Goal: Task Accomplishment & Management: Manage account settings

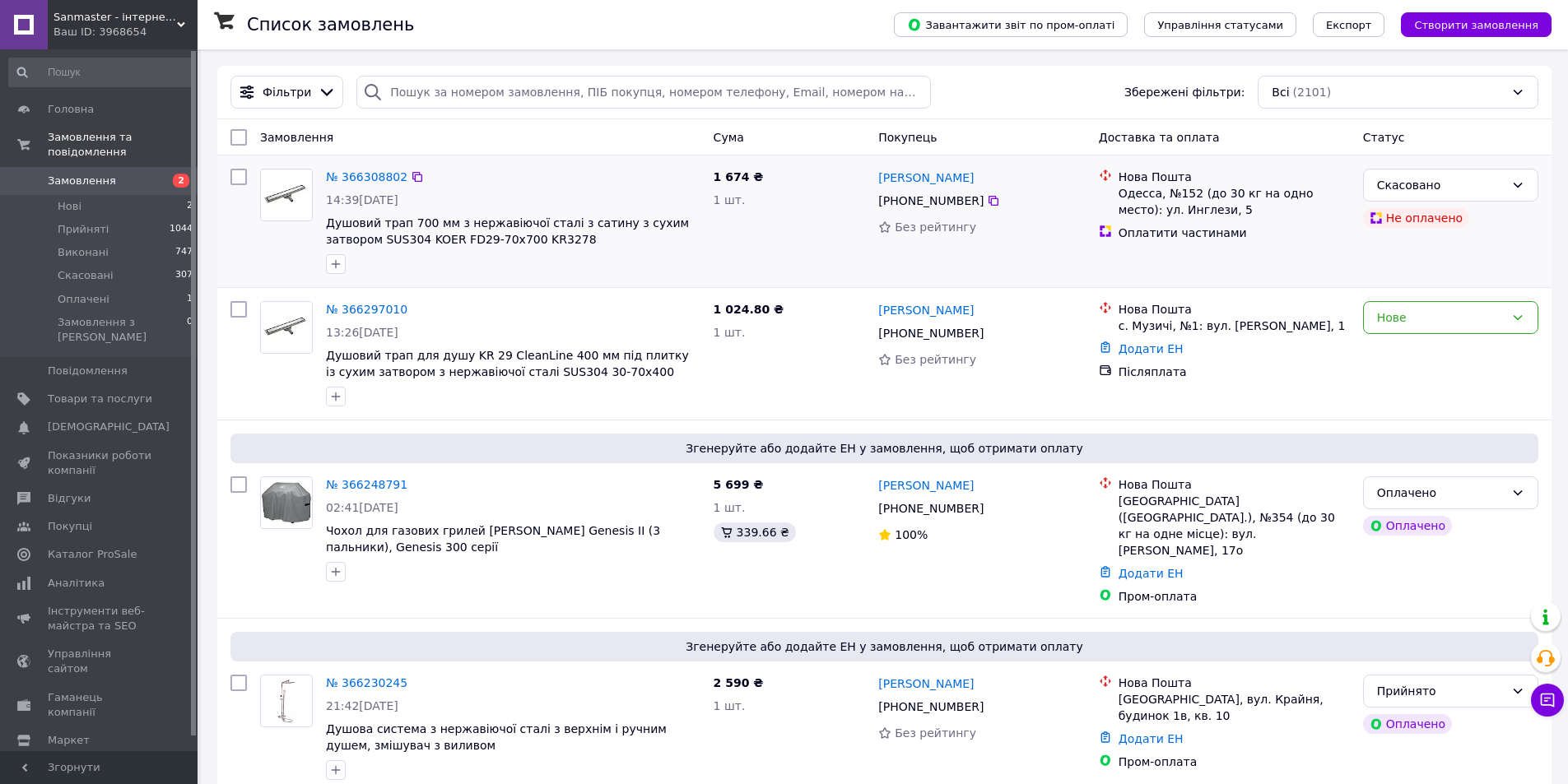
click at [1250, 278] on div "Нова Пошта Одесса, №152 (до 30 кг на одно место): ул. Инглези, 5 Оплатити части…" at bounding box center [1224, 221] width 264 height 118
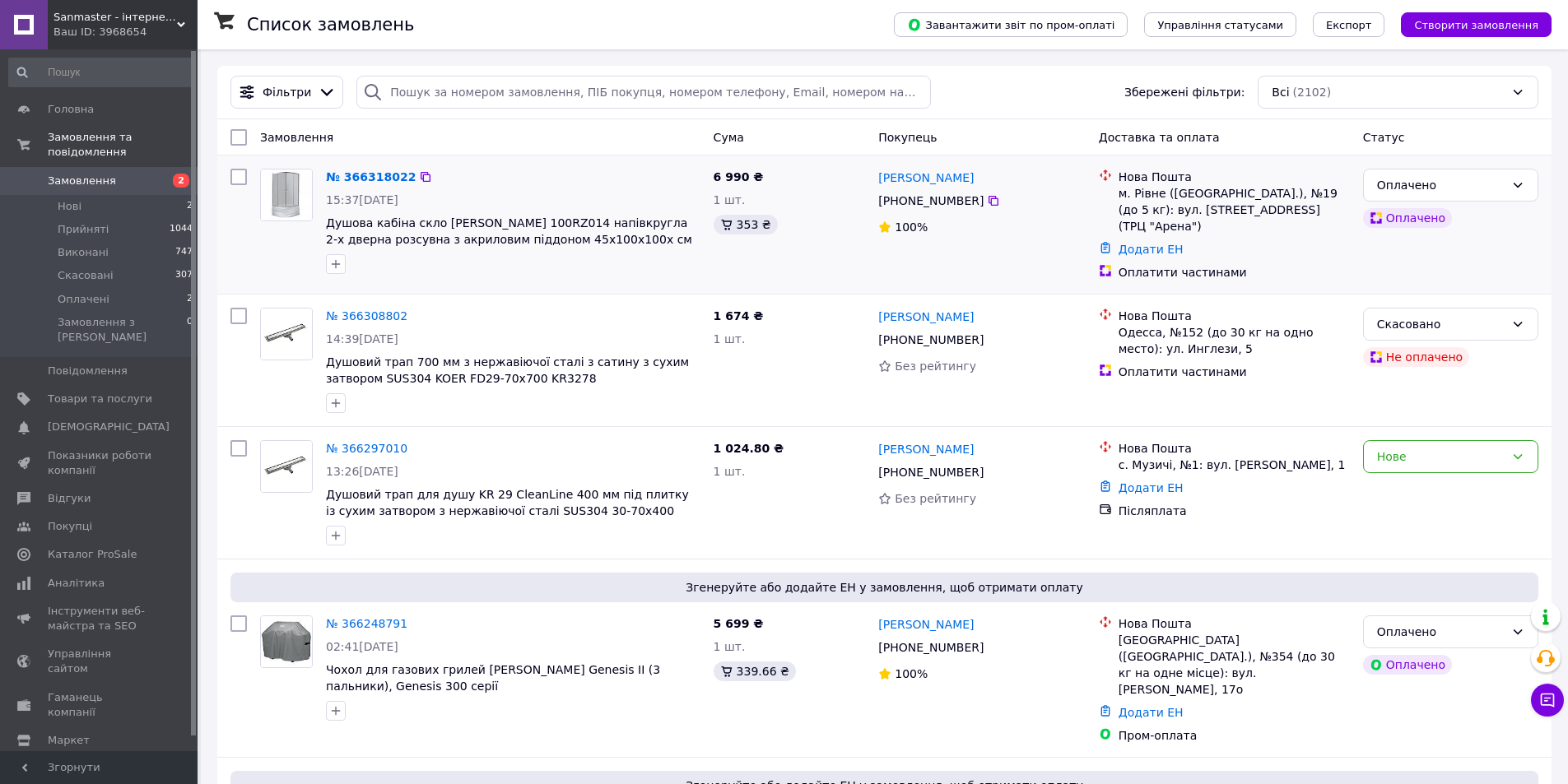
click at [805, 265] on div "6 990 ₴ 1 шт. 353 ₴" at bounding box center [790, 224] width 165 height 125
click at [1007, 264] on div "[PERSON_NAME] [PHONE_NUMBER]%" at bounding box center [981, 224] width 219 height 125
click at [774, 221] on div "353 ₴" at bounding box center [790, 224] width 152 height 20
click at [367, 171] on link "№ 366318022" at bounding box center [370, 177] width 90 height 13
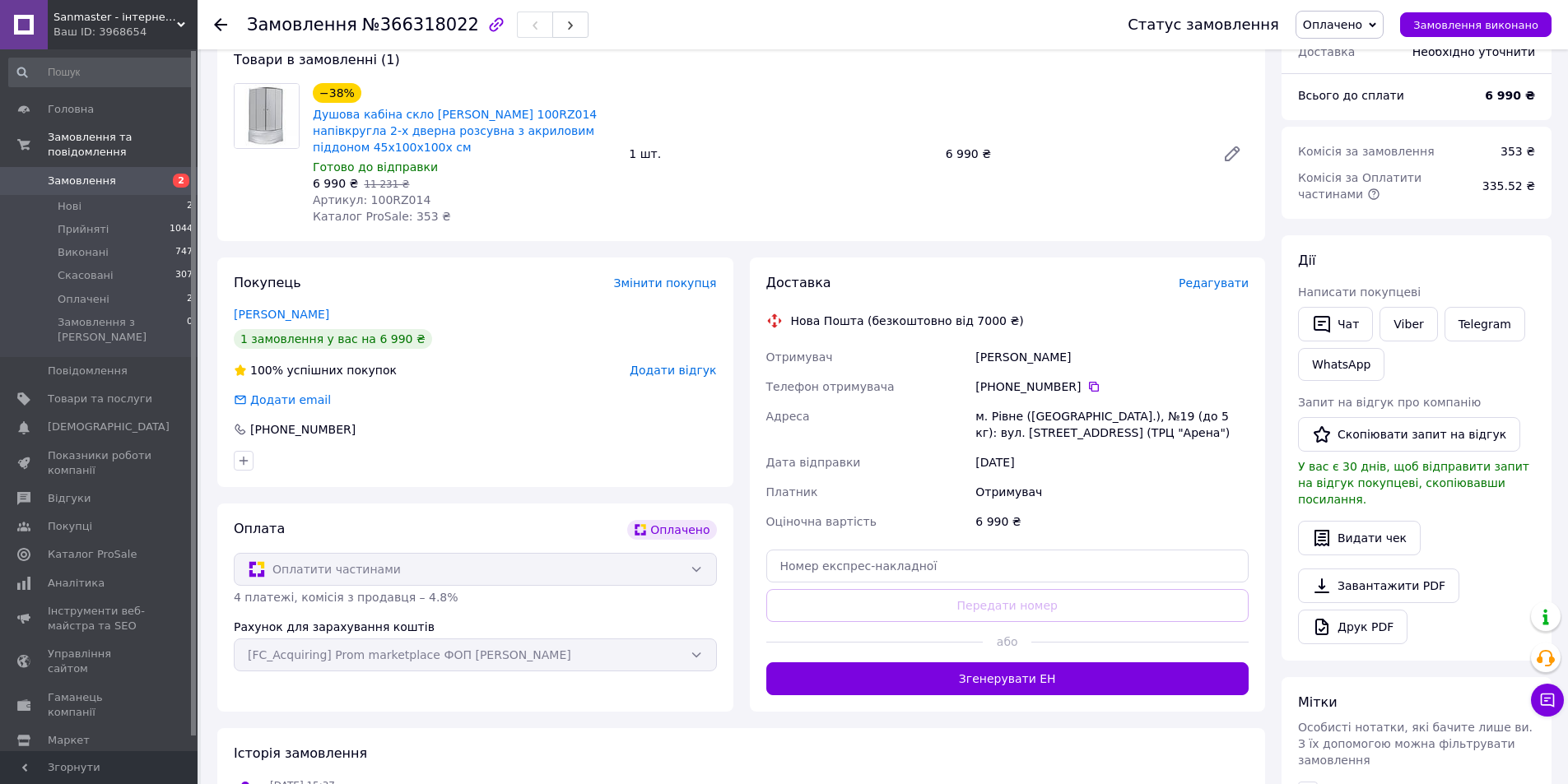
scroll to position [83, 0]
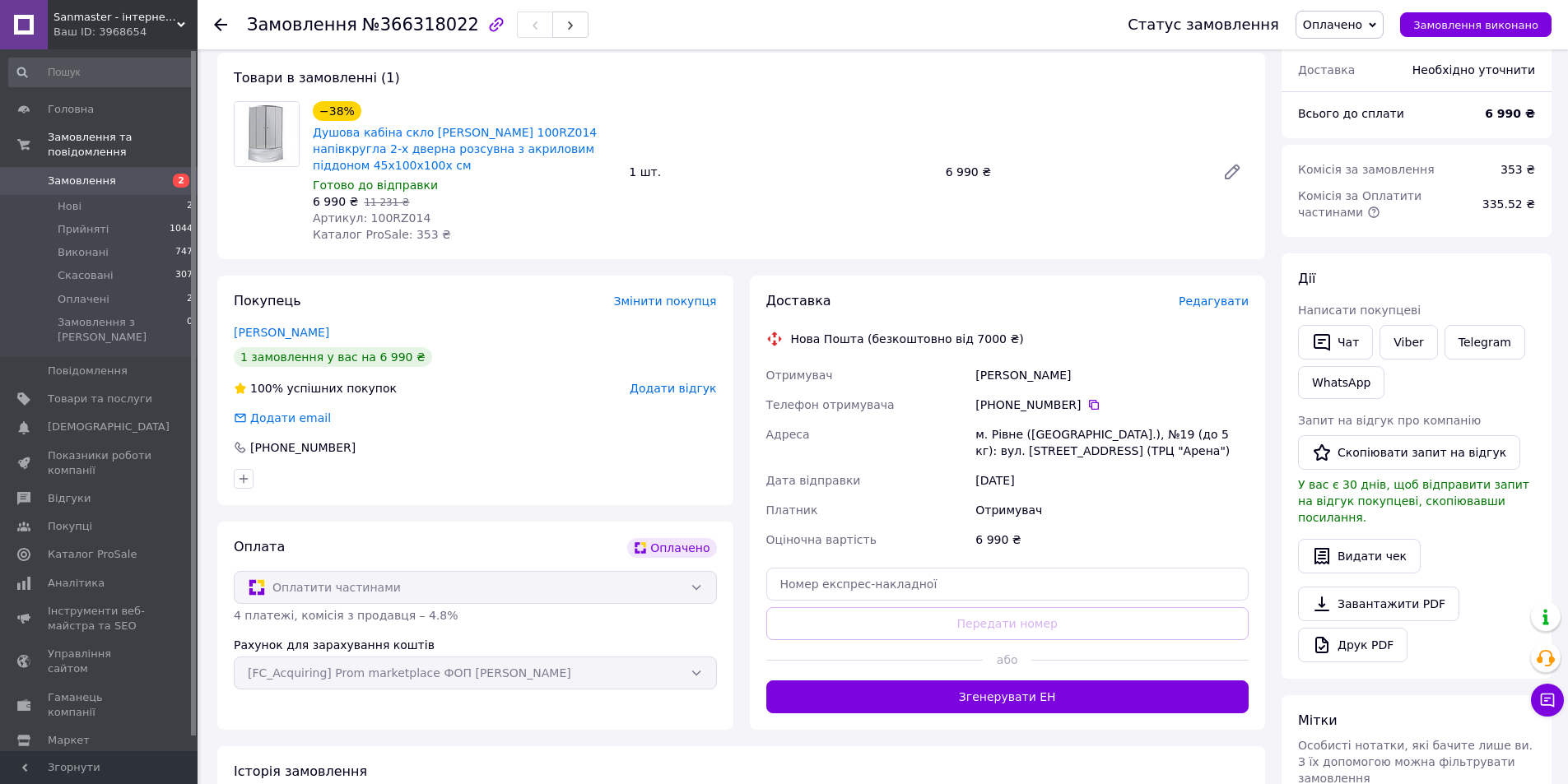
click at [424, 29] on span "№366318022" at bounding box center [421, 24] width 117 height 20
copy span "366318022"
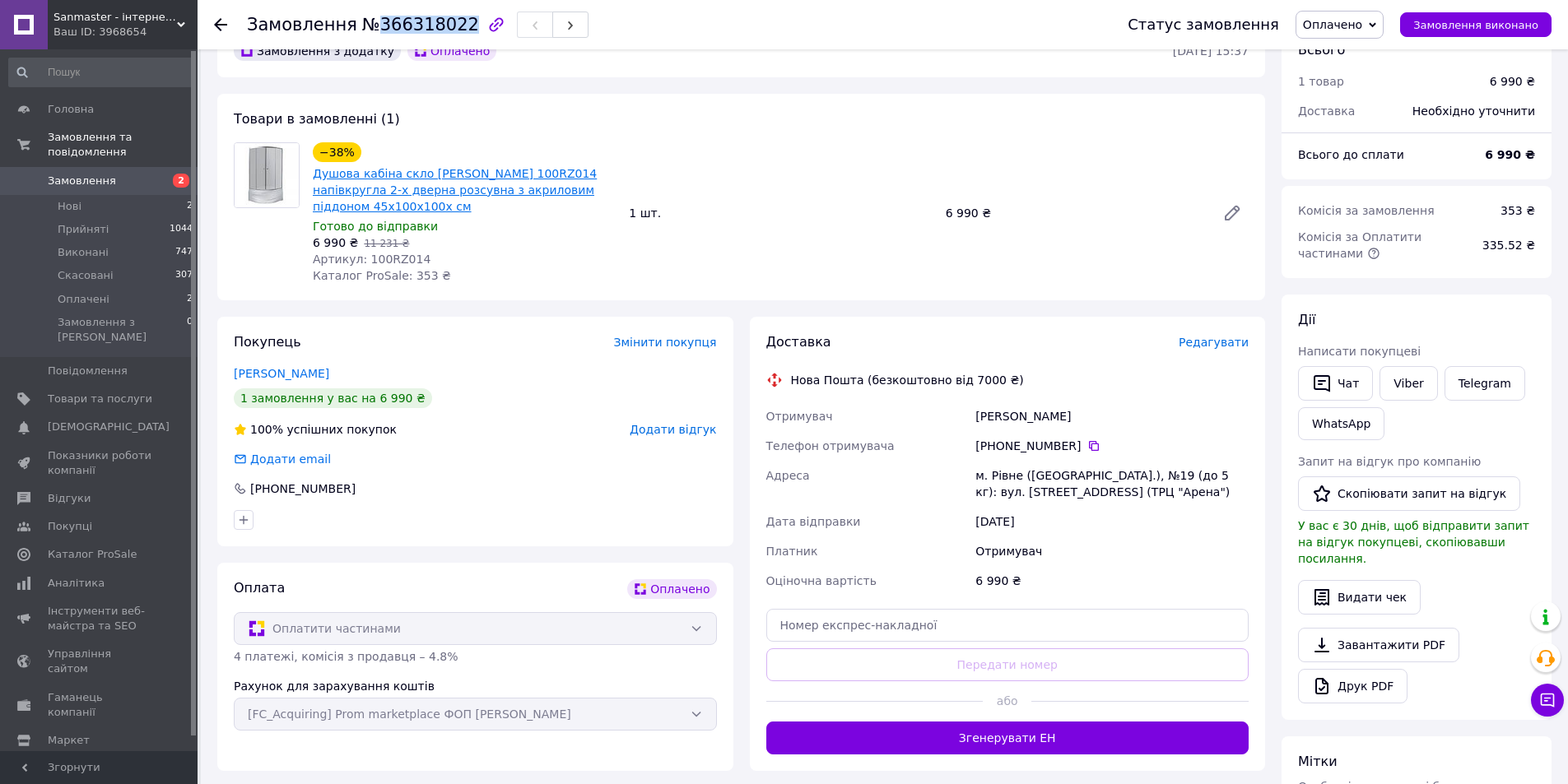
scroll to position [0, 0]
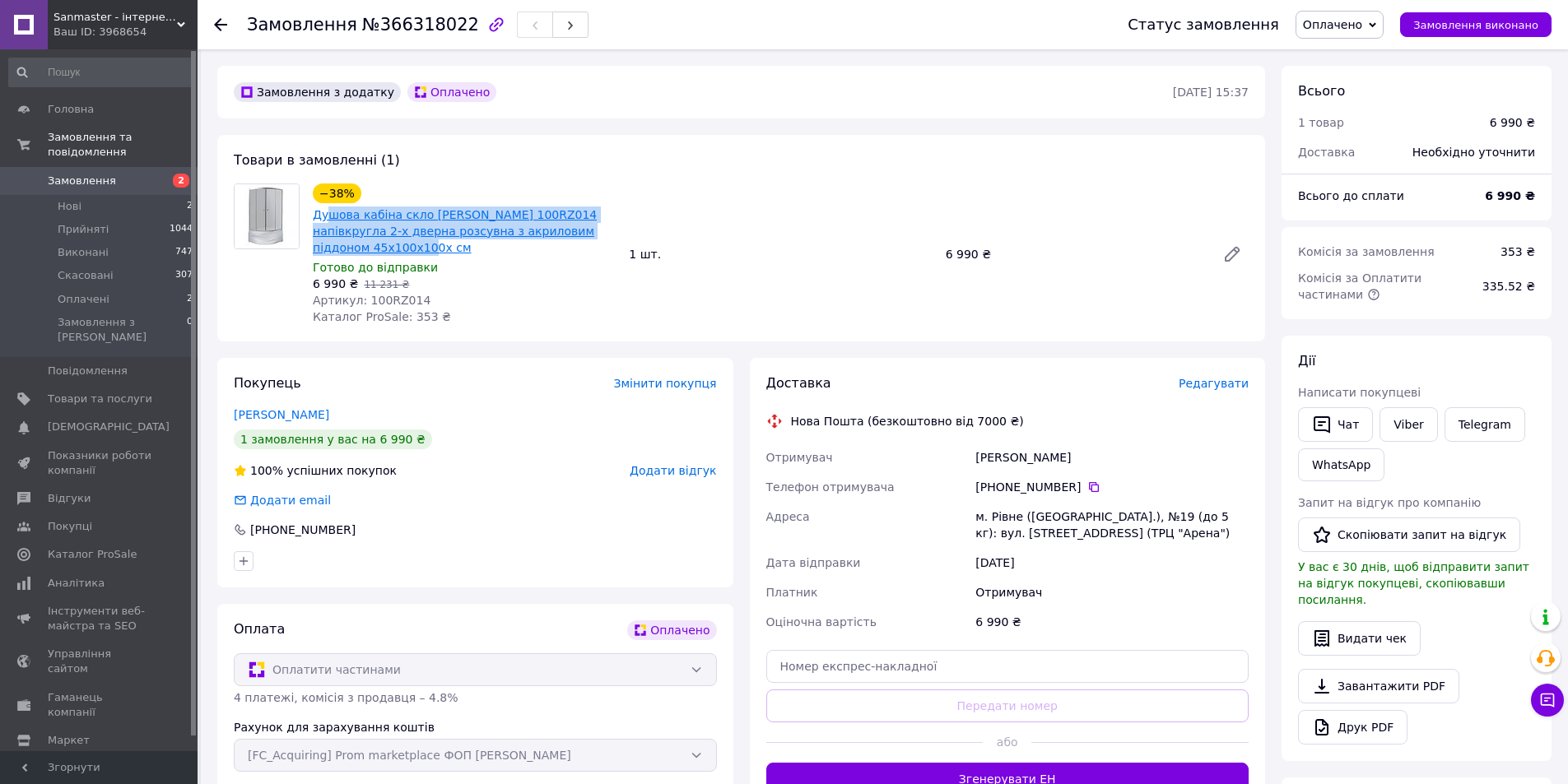
drag, startPoint x: 622, startPoint y: 232, endPoint x: 330, endPoint y: 209, distance: 292.9
click at [330, 209] on div "−38% Душова кабіна скло RJ BARON 100RZ014 напівкругла 2-х дверна розсувна з акр…" at bounding box center [464, 254] width 316 height 148
